Goal: Contribute content: Add original content to the website for others to see

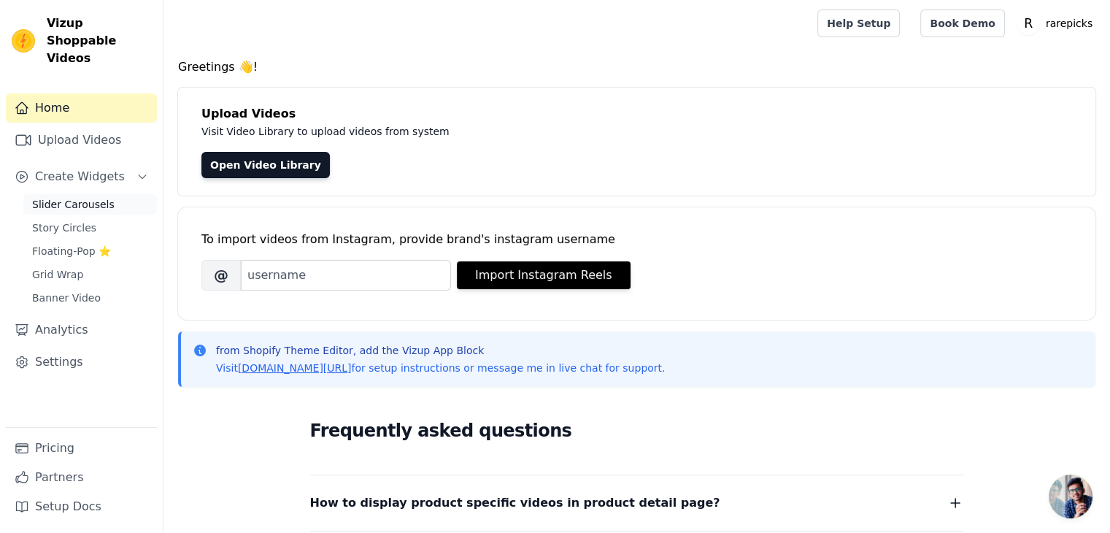
click at [128, 194] on link "Slider Carousels" at bounding box center [90, 204] width 134 height 20
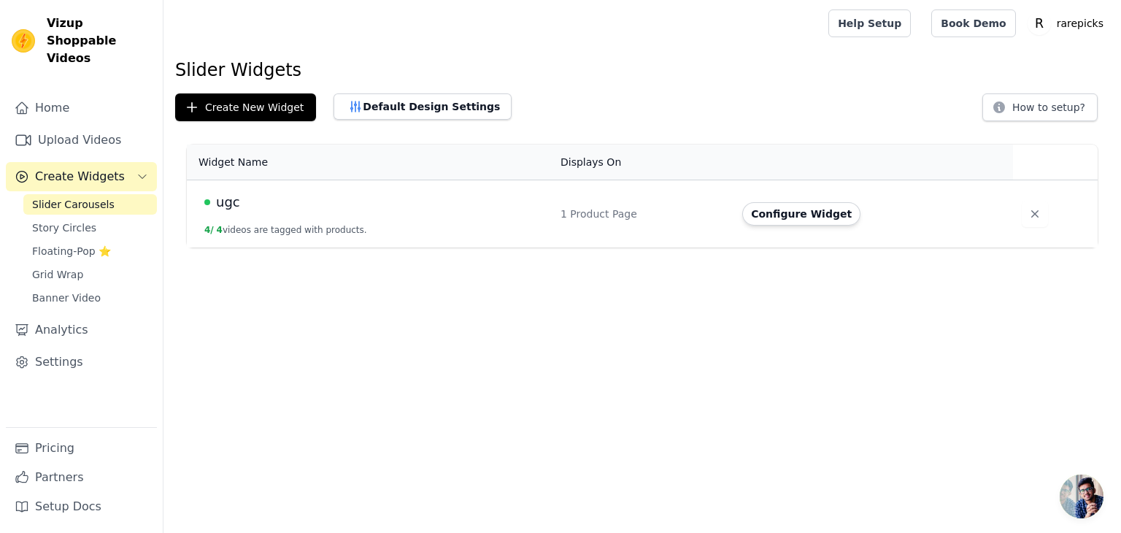
click at [377, 196] on div "ugc" at bounding box center [373, 202] width 339 height 20
click at [547, 212] on td "ugc 4 / 4 videos are tagged with products." at bounding box center [369, 214] width 365 height 68
drag, startPoint x: 738, startPoint y: 211, endPoint x: 757, endPoint y: 212, distance: 19.0
click at [757, 212] on td "Configure Widget" at bounding box center [872, 214] width 279 height 68
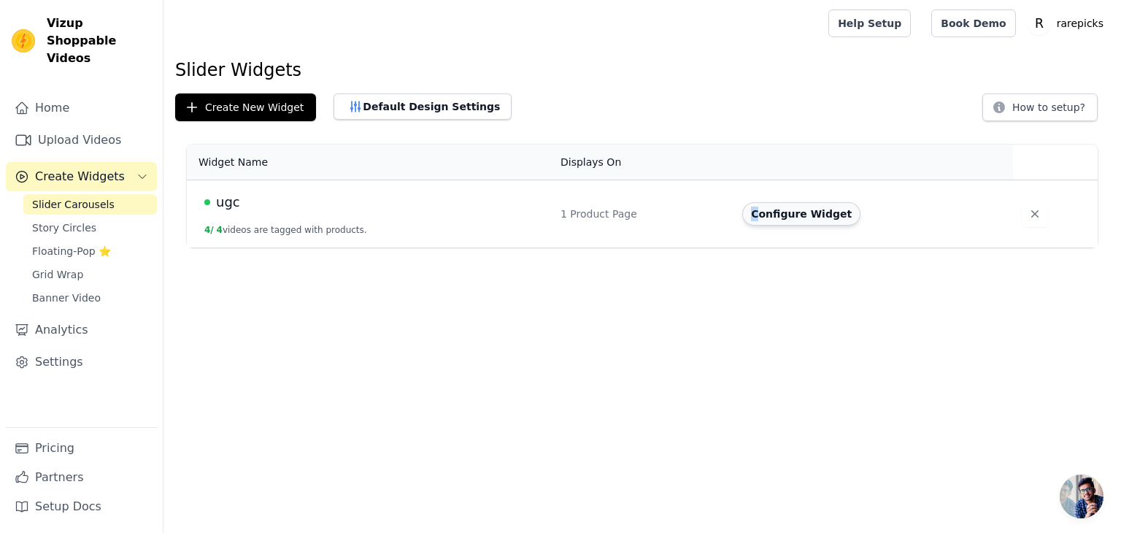
click at [757, 212] on button "Configure Widget" at bounding box center [801, 213] width 118 height 23
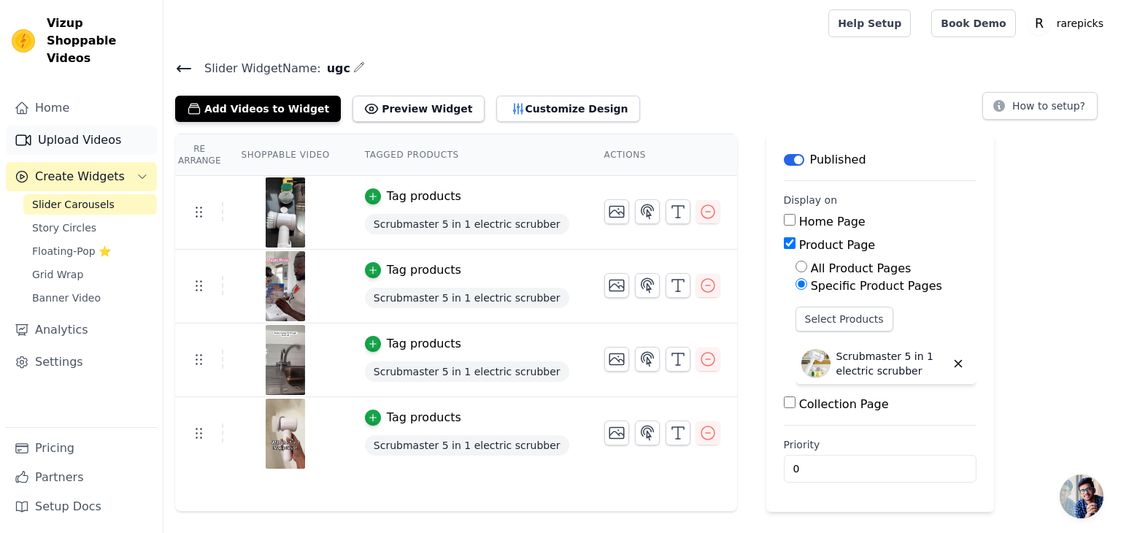
click at [83, 132] on link "Upload Videos" at bounding box center [81, 140] width 151 height 29
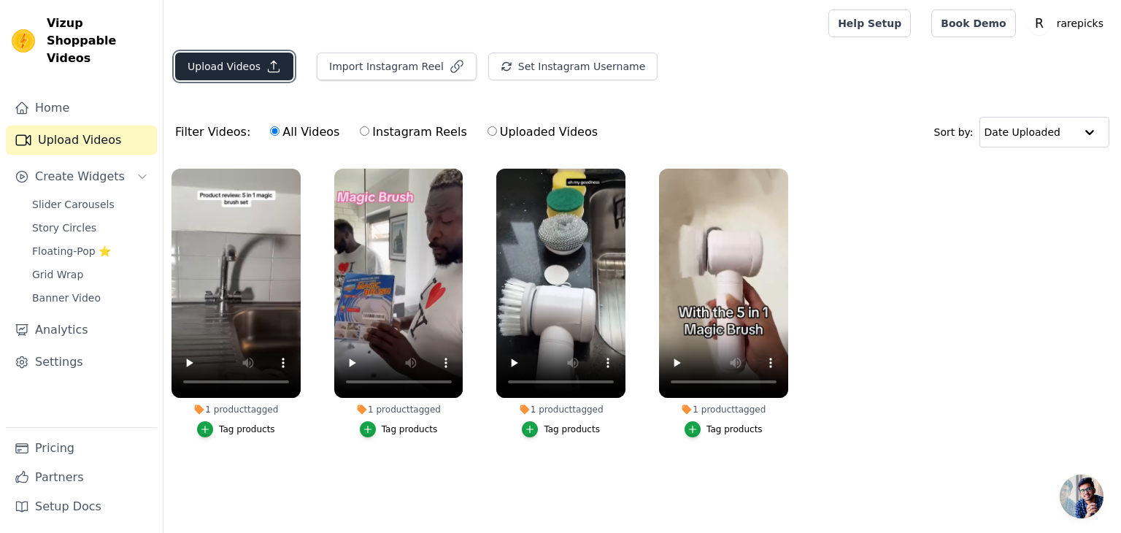
click at [266, 61] on icon "button" at bounding box center [273, 66] width 15 height 15
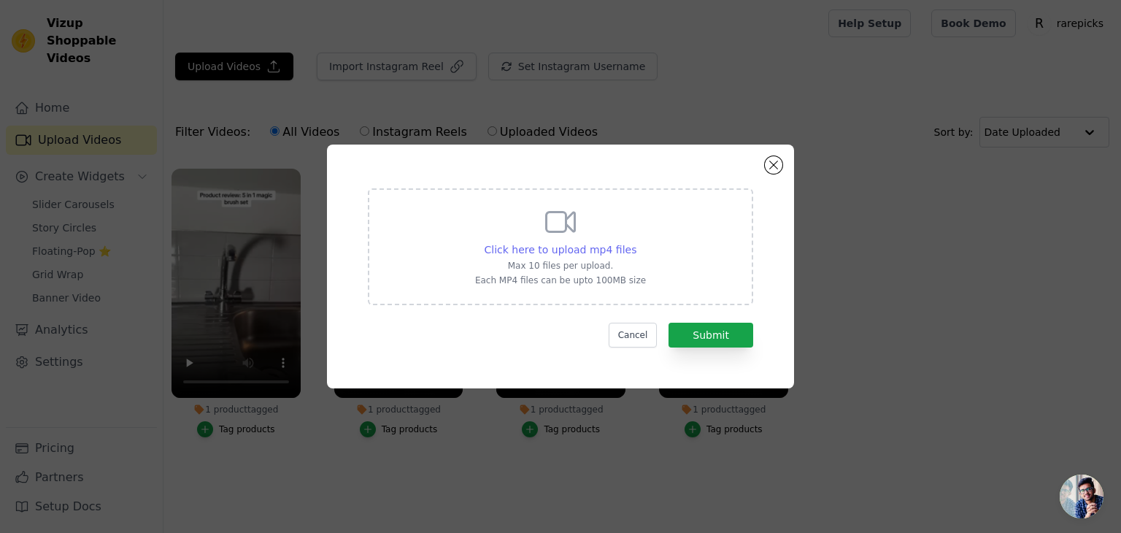
click at [601, 246] on span "Click here to upload mp4 files" at bounding box center [560, 250] width 153 height 12
click at [636, 242] on input "Click here to upload mp4 files Max 10 files per upload. Each MP4 files can be u…" at bounding box center [636, 242] width 1 height 1
type input "C:\fakepath\4-9-16 (2).mp4"
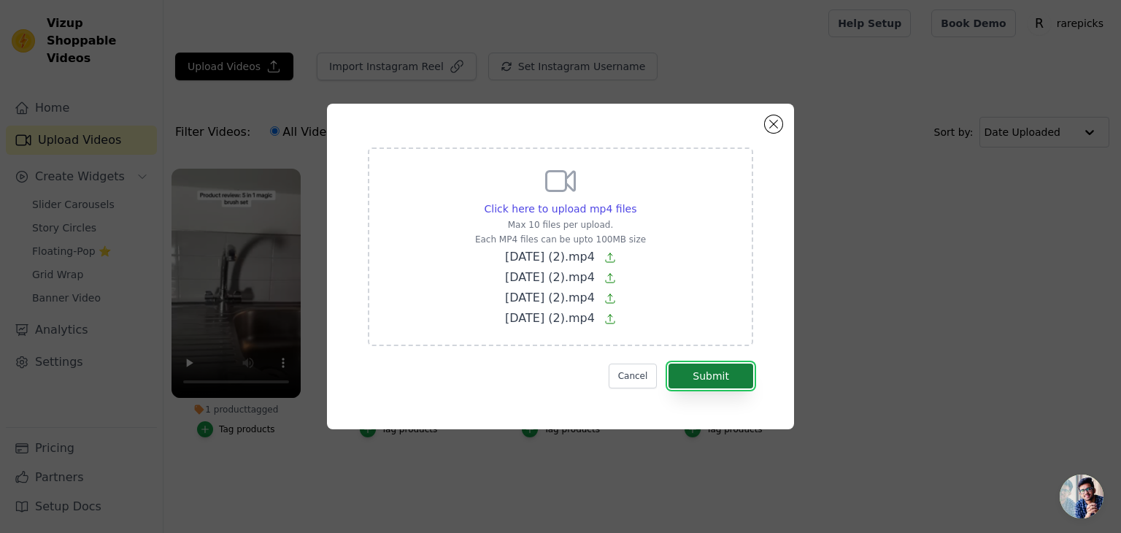
click at [683, 374] on button "Submit" at bounding box center [710, 375] width 85 height 25
click at [634, 368] on button "Cancel" at bounding box center [633, 375] width 49 height 25
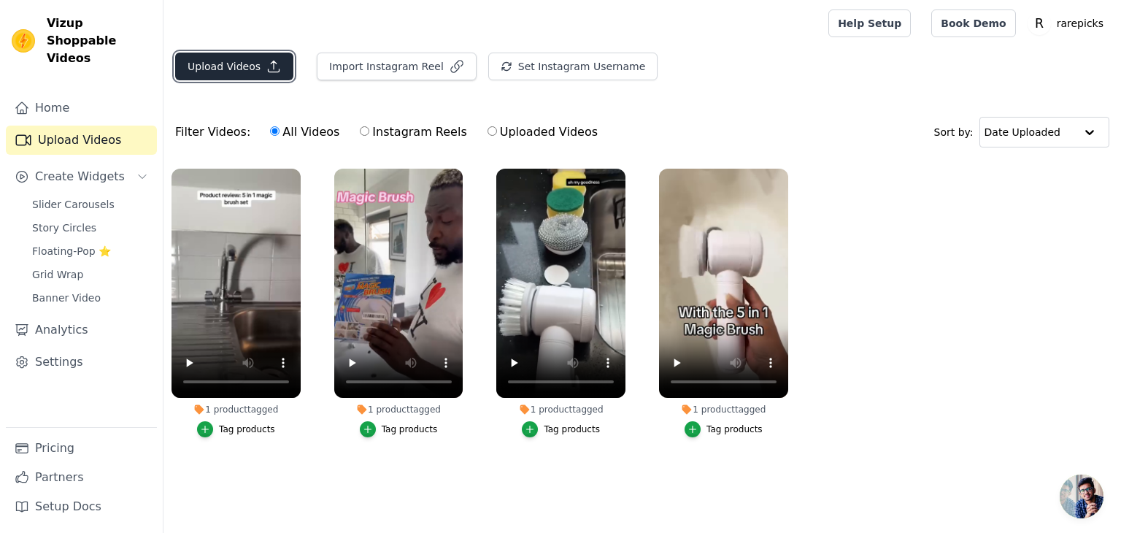
click at [266, 59] on icon "button" at bounding box center [273, 66] width 15 height 15
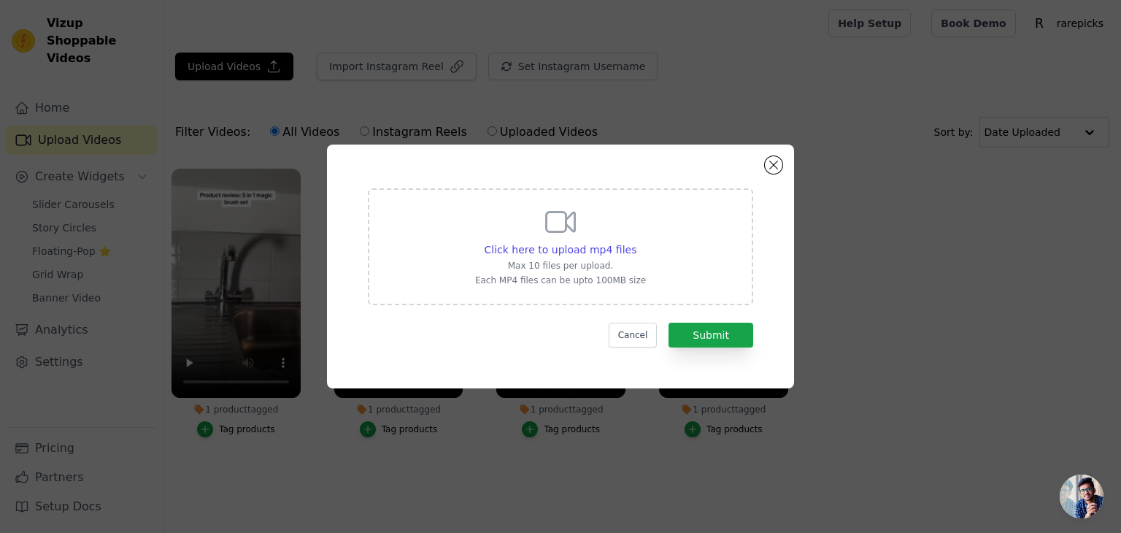
click at [586, 239] on div "Click here to upload mp4 files Max 10 files per upload. Each MP4 files can be u…" at bounding box center [560, 245] width 171 height 82
click at [636, 242] on input "Click here to upload mp4 files Max 10 files per upload. Each MP4 files can be u…" at bounding box center [636, 242] width 1 height 1
type input "C:\fakepath\2-9-16 (2).mp4"
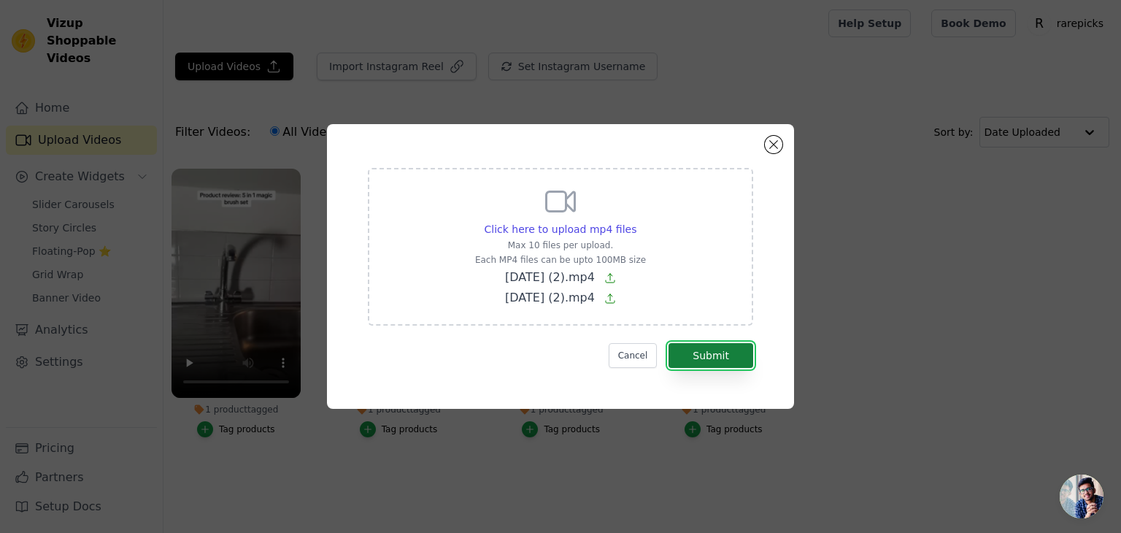
drag, startPoint x: 725, startPoint y: 342, endPoint x: 718, endPoint y: 352, distance: 12.6
click at [718, 352] on button "Submit" at bounding box center [710, 355] width 85 height 25
